Goal: Information Seeking & Learning: Learn about a topic

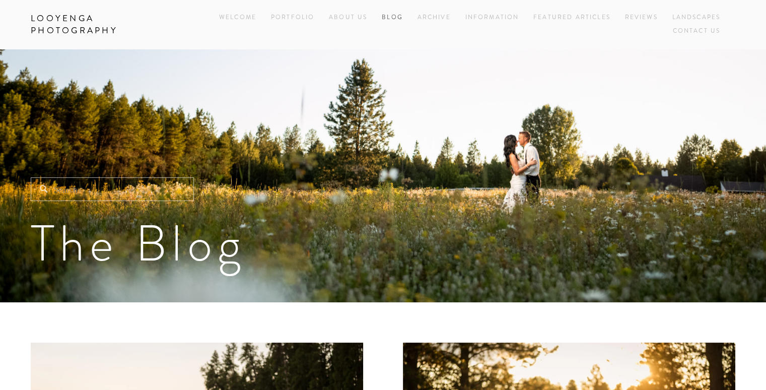
click at [386, 17] on link "Blog" at bounding box center [392, 18] width 21 height 14
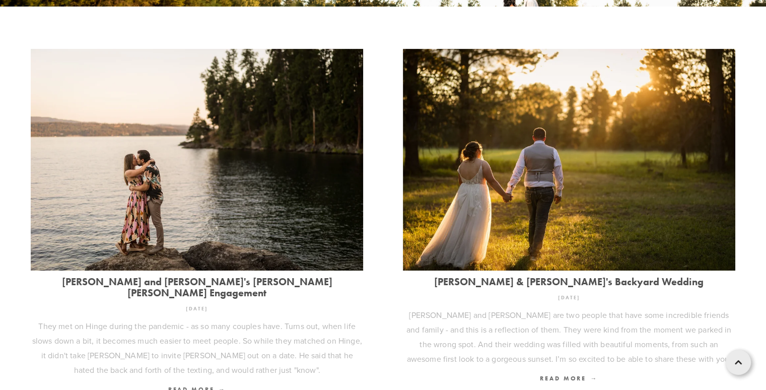
scroll to position [292, 0]
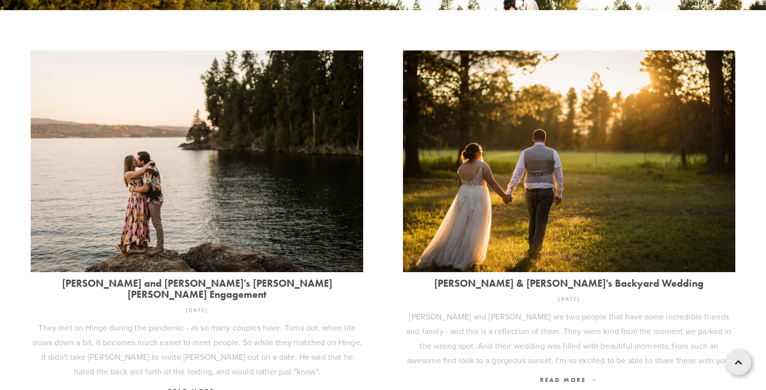
click at [274, 279] on link "[PERSON_NAME] and [PERSON_NAME]'s [PERSON_NAME] [PERSON_NAME] Engagement" at bounding box center [197, 289] width 333 height 22
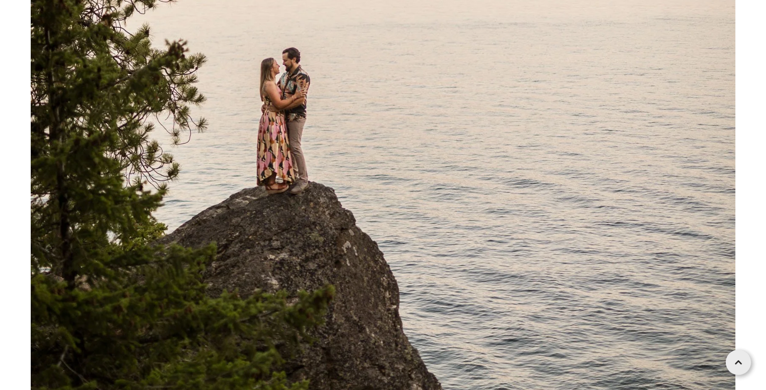
scroll to position [16356, 0]
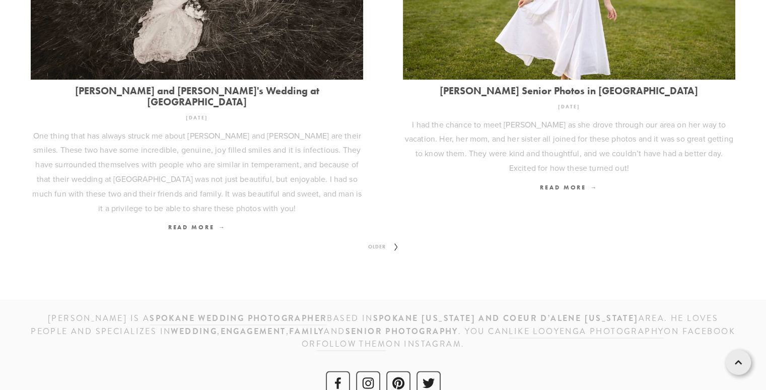
scroll to position [1292, 0]
click at [386, 240] on span "Older" at bounding box center [377, 246] width 26 height 13
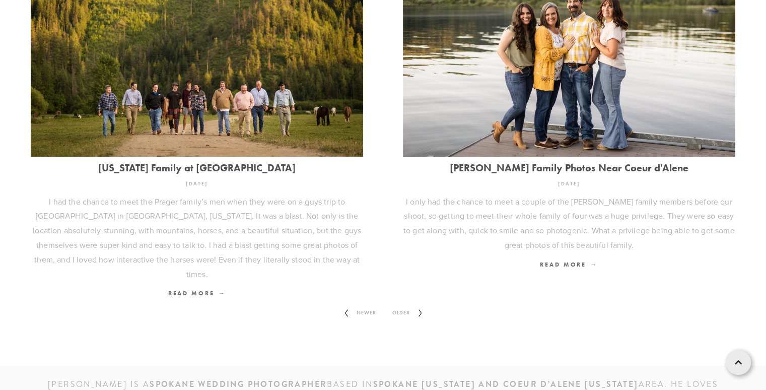
scroll to position [1288, 0]
click at [402, 306] on span "Older" at bounding box center [401, 312] width 26 height 13
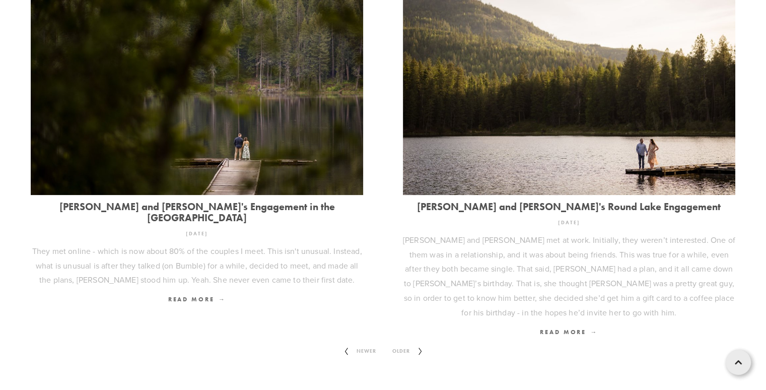
scroll to position [1278, 0]
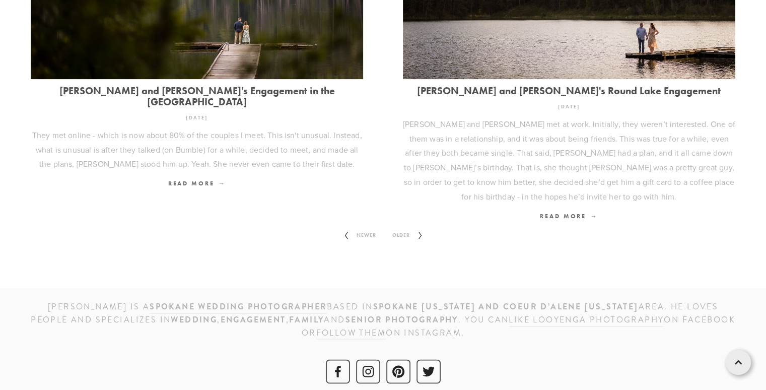
click at [415, 227] on icon at bounding box center [420, 235] width 13 height 16
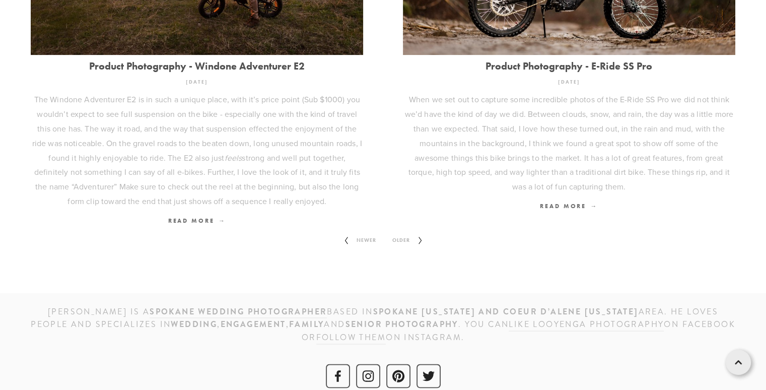
scroll to position [1336, 0]
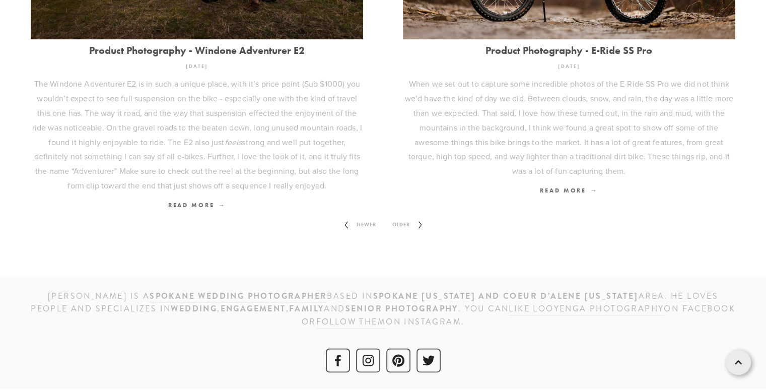
click at [414, 225] on icon at bounding box center [420, 225] width 13 height 16
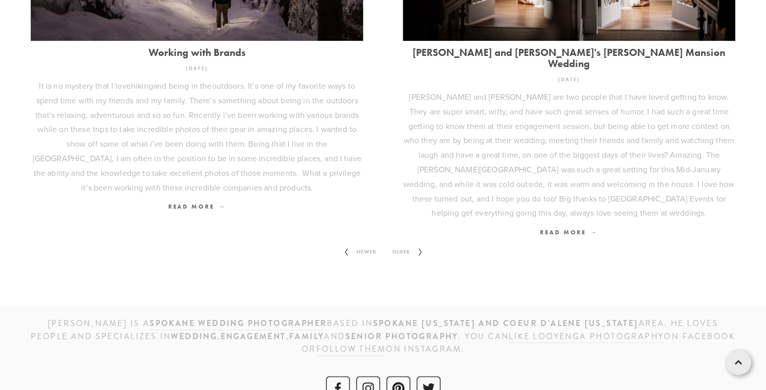
scroll to position [1374, 0]
click at [408, 245] on span "Older" at bounding box center [401, 251] width 26 height 13
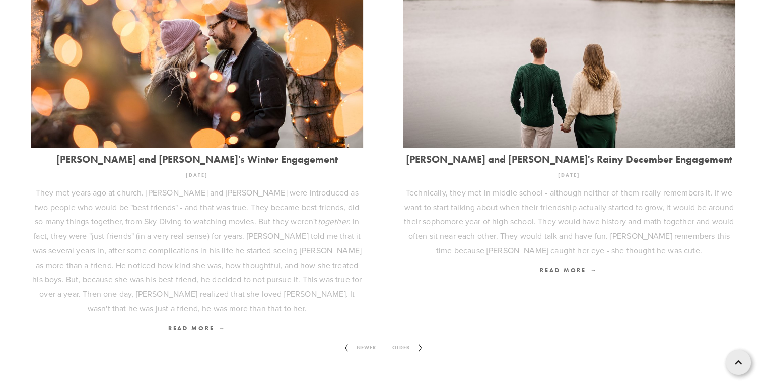
scroll to position [1380, 0]
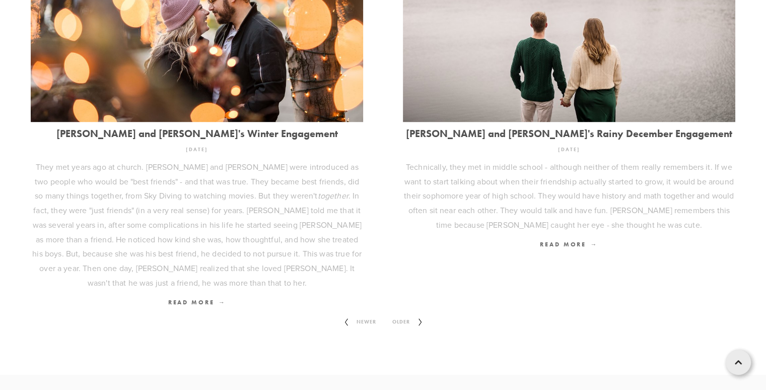
click at [405, 315] on span "Older" at bounding box center [401, 321] width 26 height 13
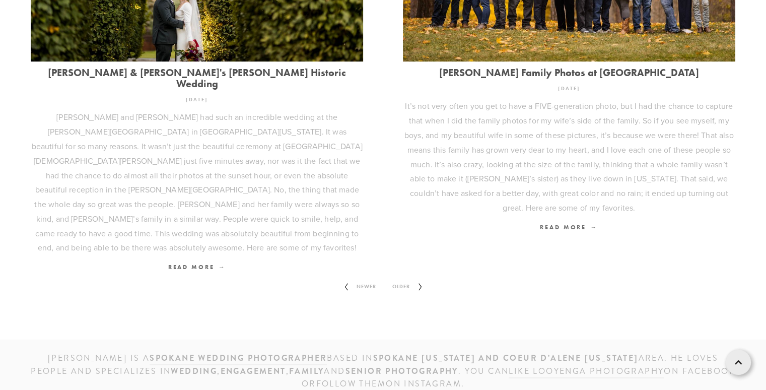
scroll to position [1394, 0]
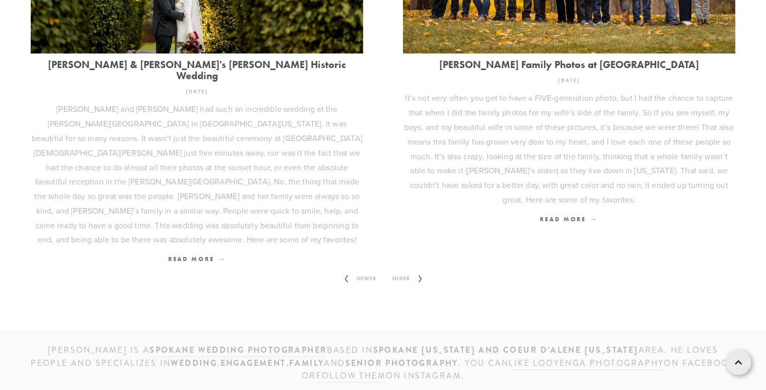
click at [405, 331] on div "[PERSON_NAME] is a Spokane wedding photographer based IN [GEOGRAPHIC_DATA] [US_…" at bounding box center [383, 387] width 766 height 112
click at [402, 272] on span "Older" at bounding box center [401, 278] width 26 height 13
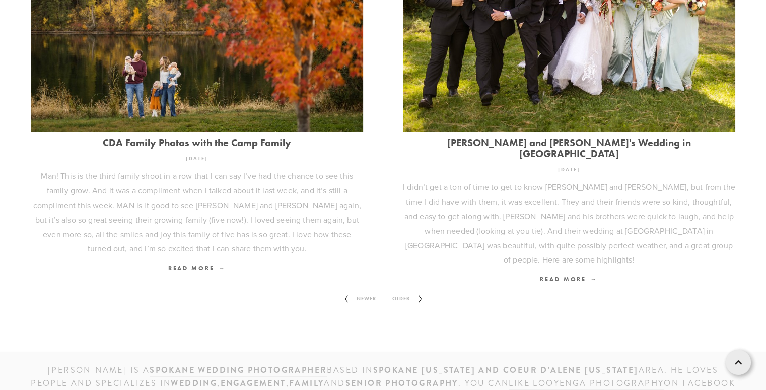
scroll to position [1341, 0]
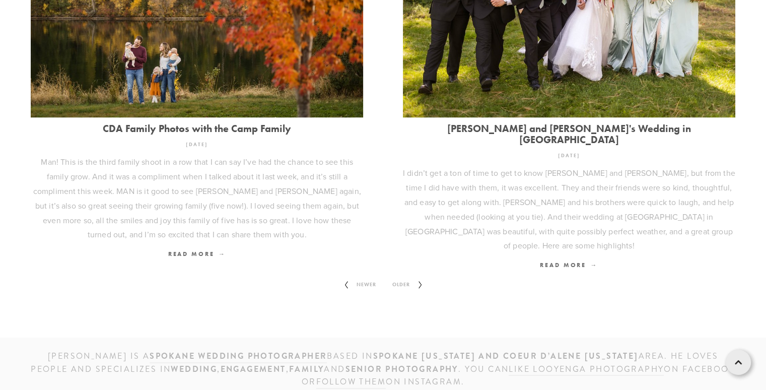
click at [398, 278] on span "Older" at bounding box center [401, 284] width 26 height 13
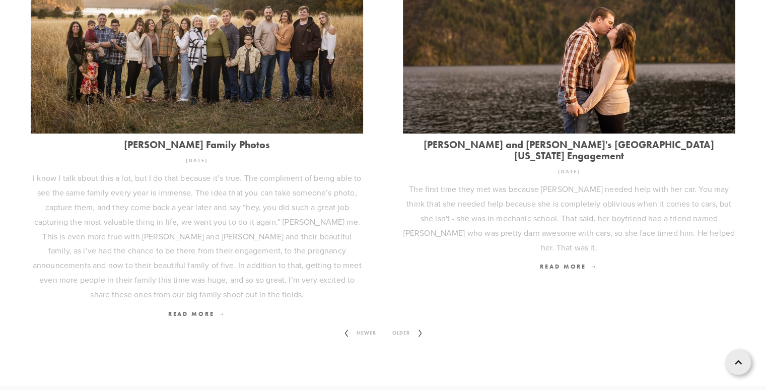
scroll to position [1270, 0]
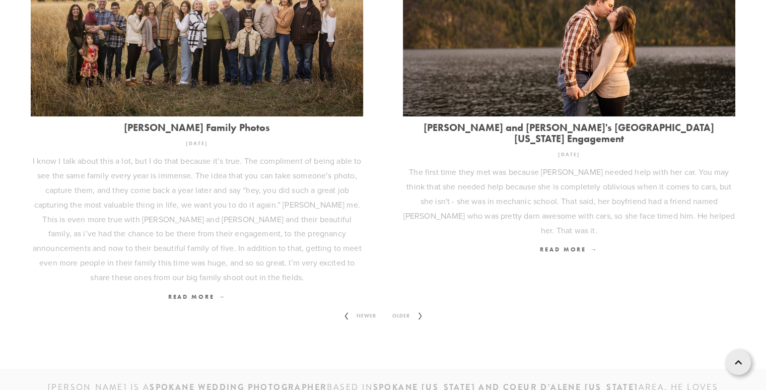
click at [403, 309] on span "Older" at bounding box center [401, 315] width 26 height 13
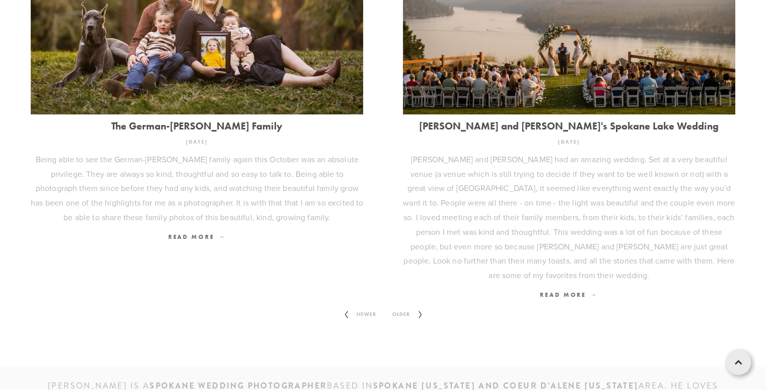
scroll to position [1305, 0]
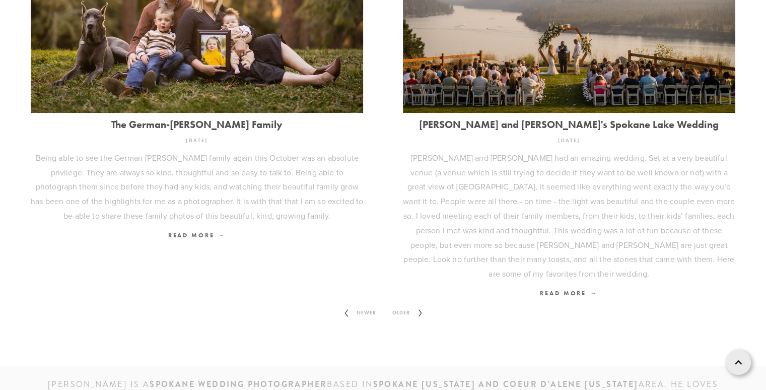
click at [403, 306] on span "Older" at bounding box center [401, 312] width 26 height 13
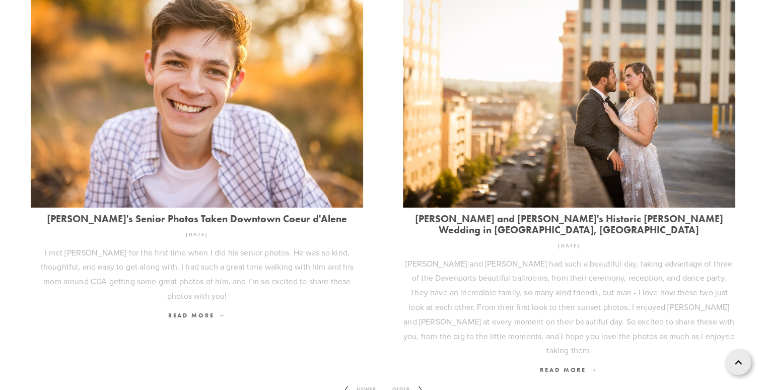
scroll to position [1229, 0]
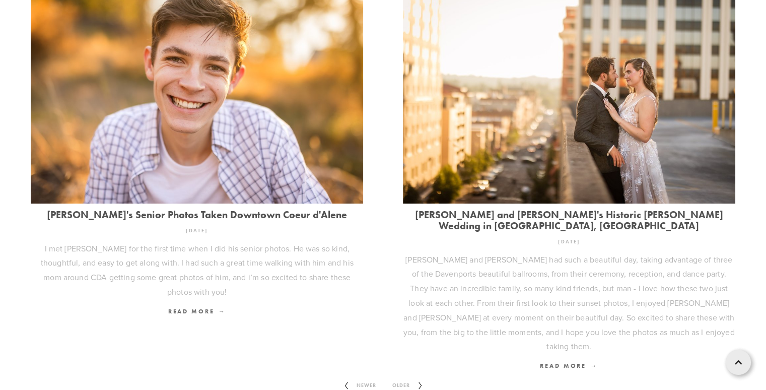
click at [402, 379] on span "Older" at bounding box center [401, 385] width 26 height 13
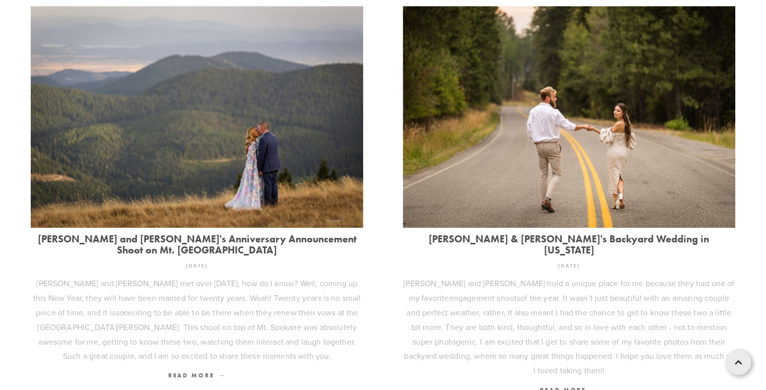
scroll to position [759, 0]
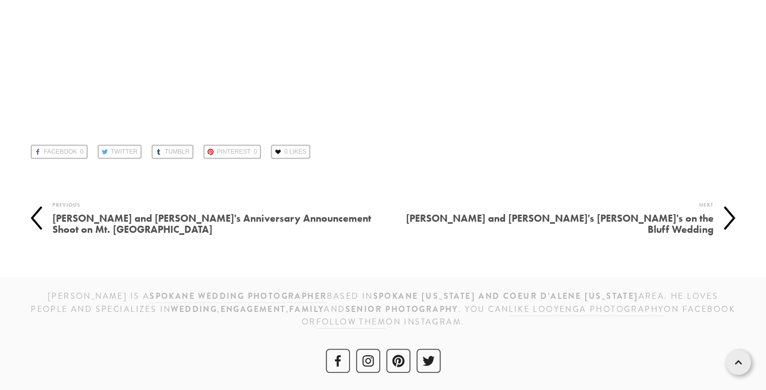
scroll to position [4869, 0]
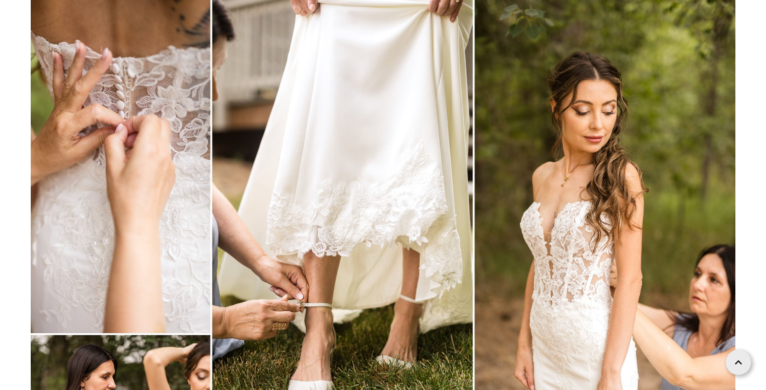
click at [555, 373] on img at bounding box center [383, 237] width 705 height 503
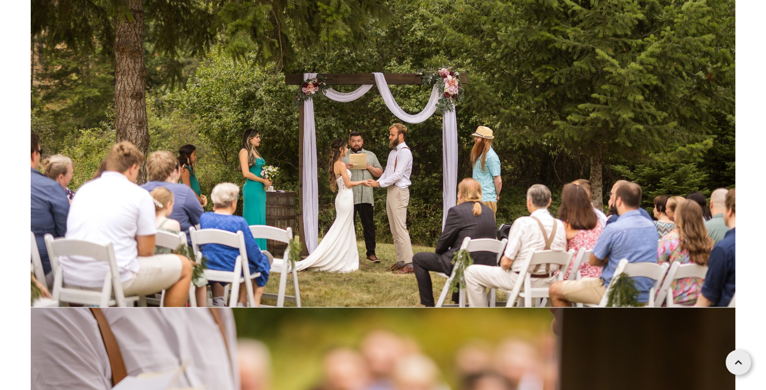
scroll to position [47707, 0]
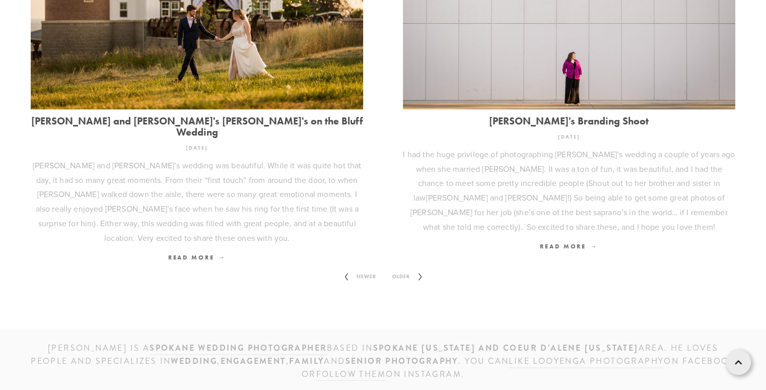
scroll to position [1333, 0]
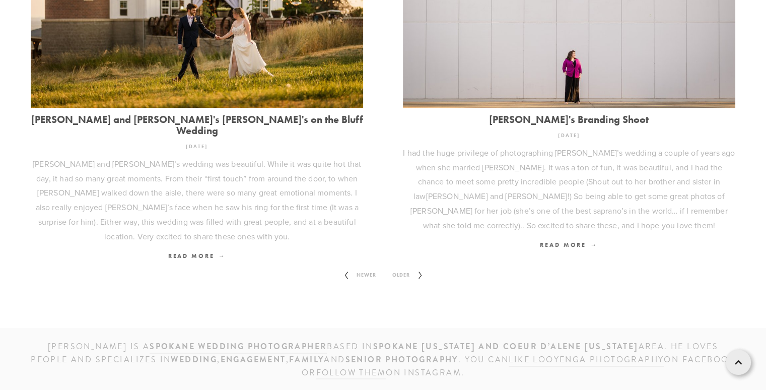
click at [399, 269] on span "Older" at bounding box center [401, 275] width 26 height 13
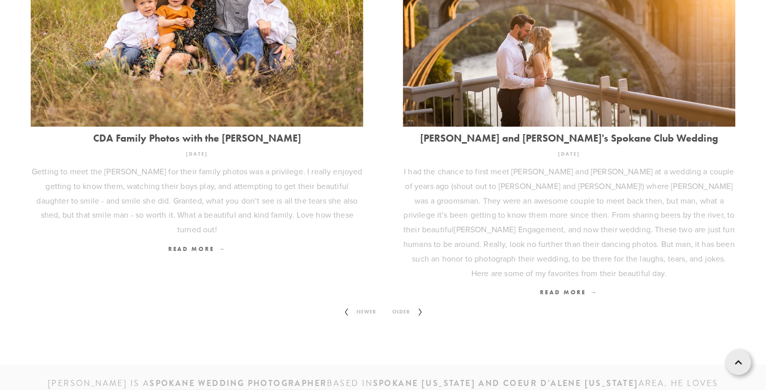
scroll to position [1422, 0]
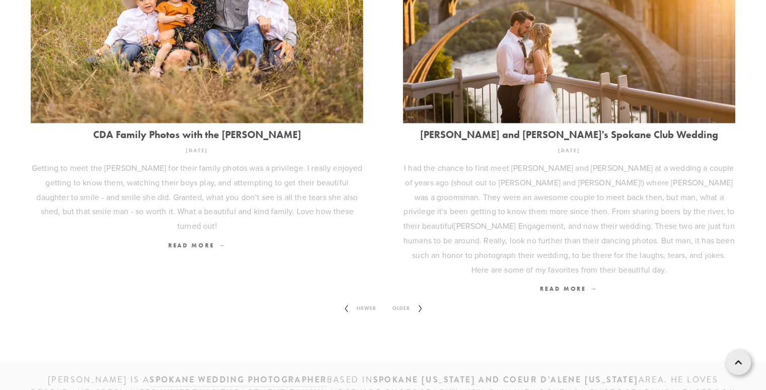
click at [405, 302] on span "Older" at bounding box center [401, 308] width 26 height 13
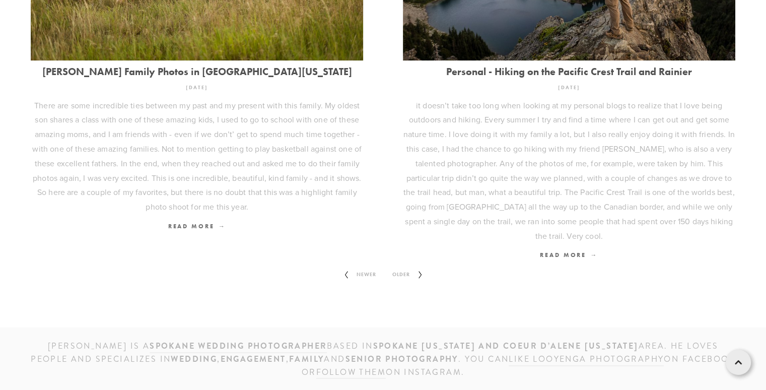
scroll to position [1372, 0]
click at [407, 273] on span "Older" at bounding box center [401, 274] width 26 height 13
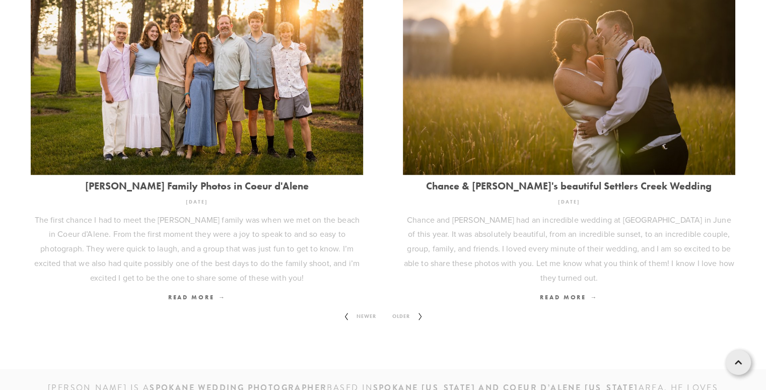
scroll to position [1270, 0]
click at [406, 309] on span "Older" at bounding box center [401, 315] width 26 height 13
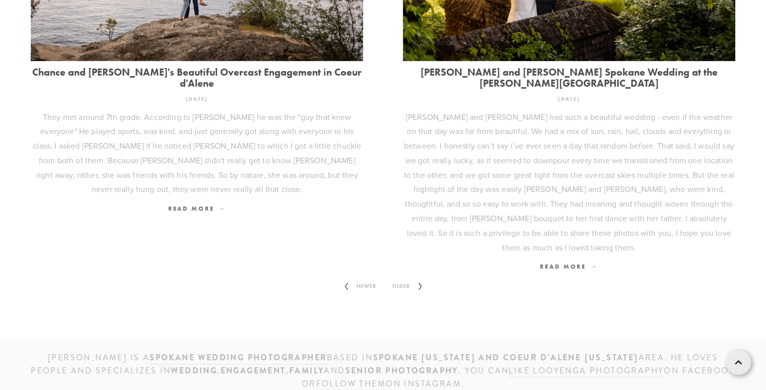
scroll to position [1445, 0]
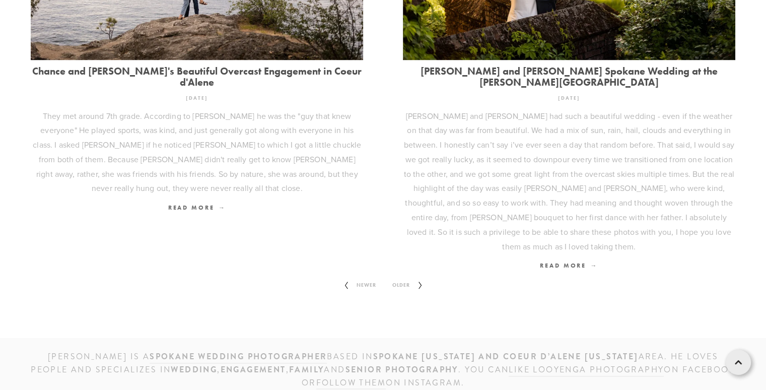
click at [401, 279] on span "Older" at bounding box center [401, 285] width 26 height 13
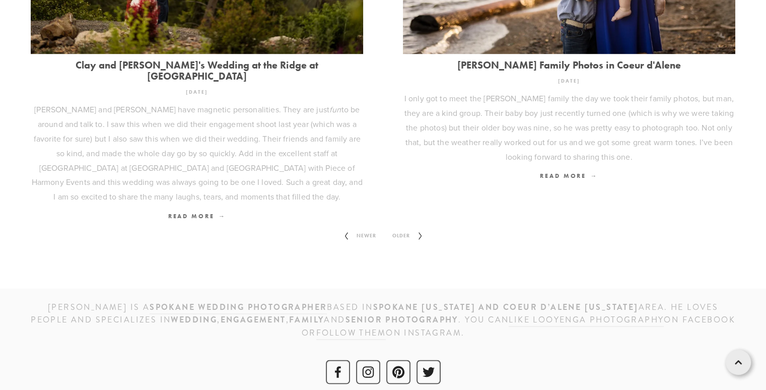
scroll to position [1394, 0]
click at [400, 229] on span "Older" at bounding box center [401, 235] width 26 height 13
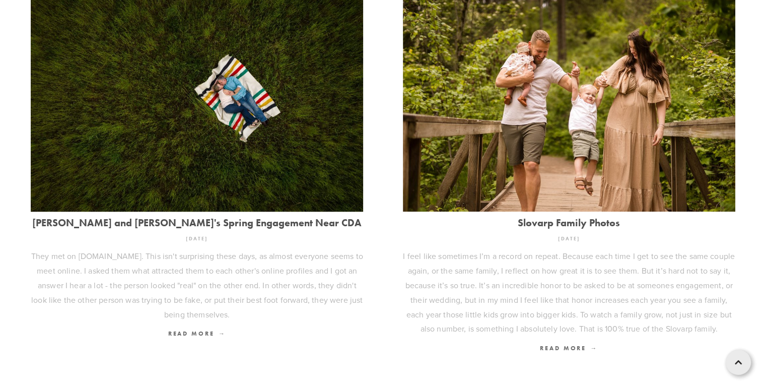
scroll to position [362, 0]
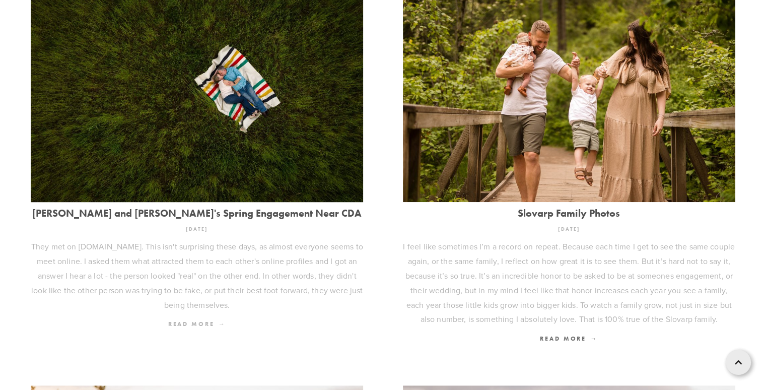
click at [206, 325] on span "Read More" at bounding box center [197, 324] width 58 height 8
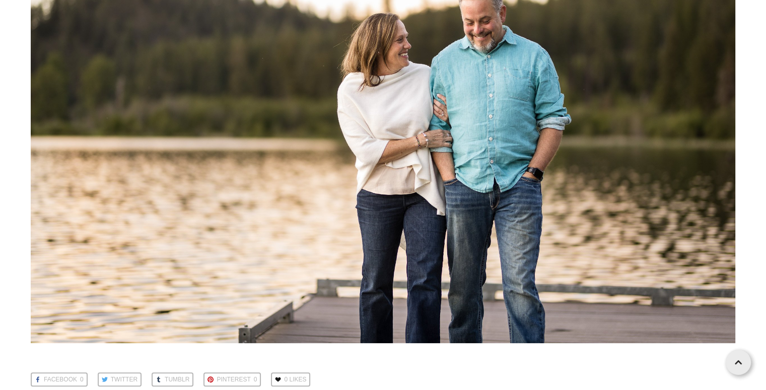
scroll to position [15689, 0]
